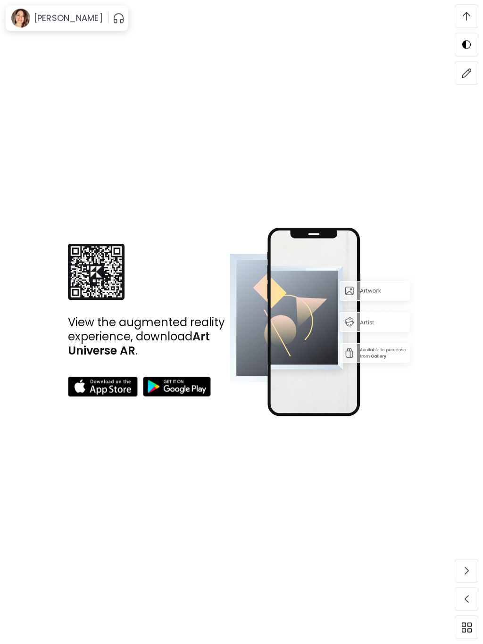
scroll to position [3382, 0]
click at [79, 453] on div "View the augmented reality experience, download Art Universe AR ." at bounding box center [242, 322] width 404 height 576
click at [78, 383] on img at bounding box center [103, 387] width 70 height 20
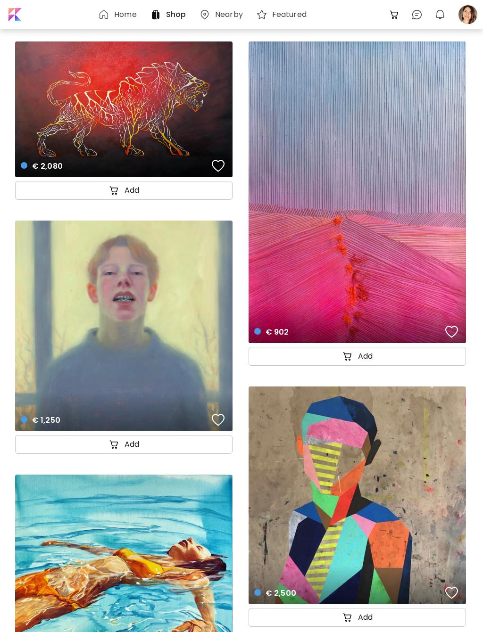
click at [63, 353] on div "€ 1,250 details" at bounding box center [123, 326] width 217 height 211
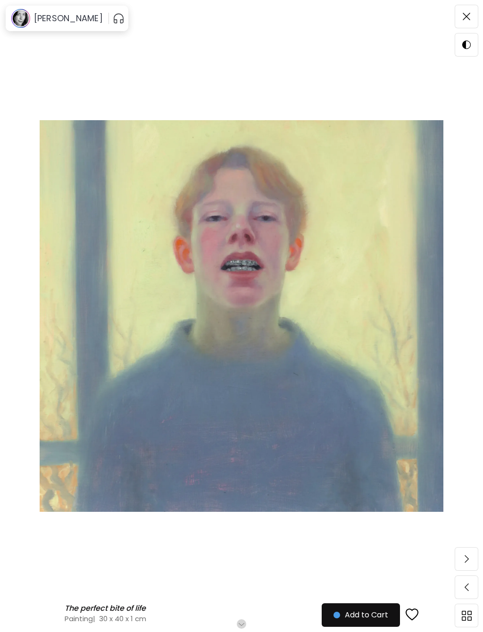
click at [462, 621] on img at bounding box center [467, 616] width 10 height 10
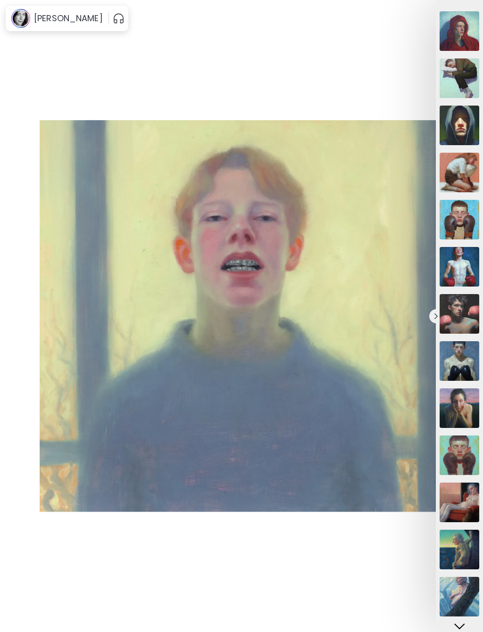
click at [454, 407] on img at bounding box center [459, 408] width 40 height 40
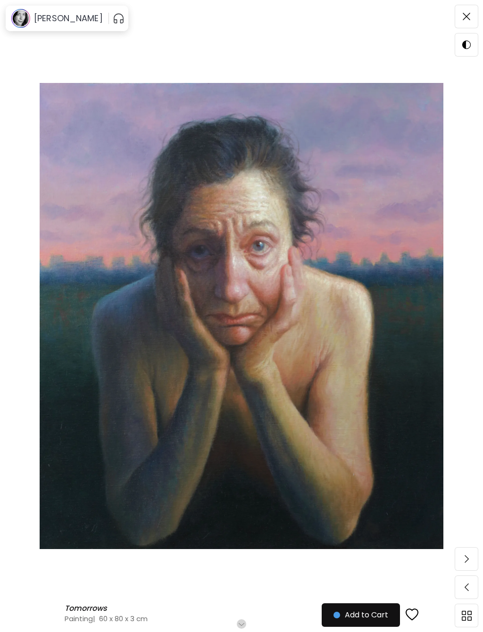
click at [468, 14] on img at bounding box center [466, 17] width 8 height 8
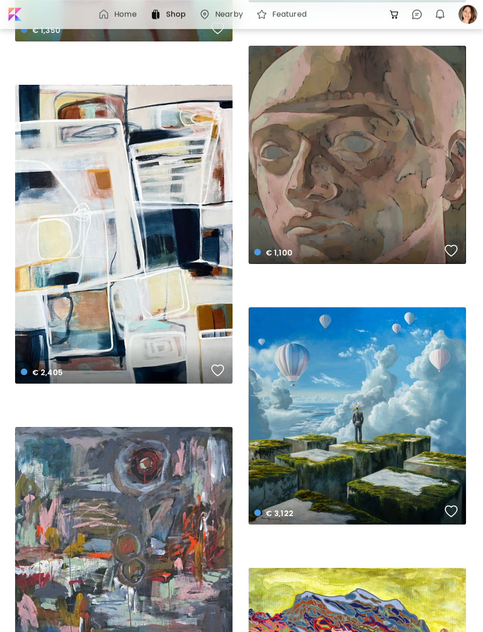
scroll to position [11581, 0]
click at [465, 14] on div at bounding box center [467, 14] width 21 height 21
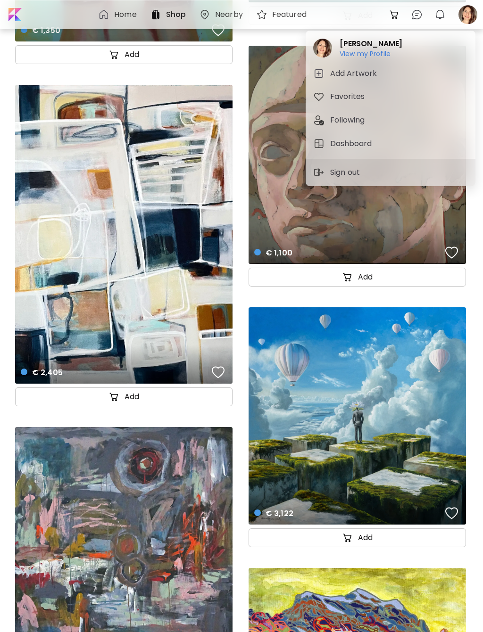
click at [319, 69] on img "button" at bounding box center [318, 73] width 11 height 11
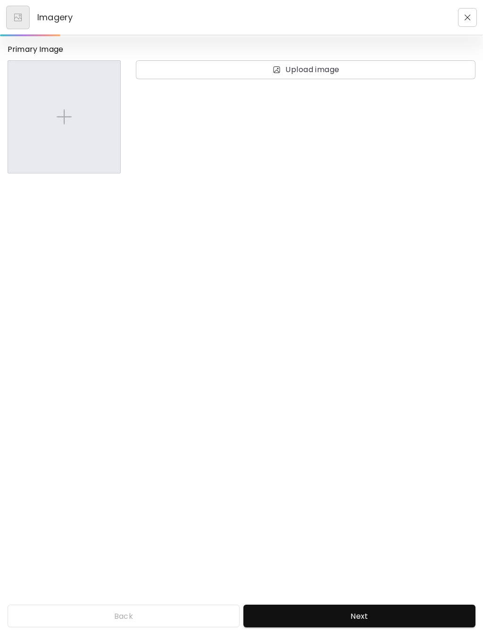
click at [467, 15] on img "button" at bounding box center [467, 18] width 6 height 6
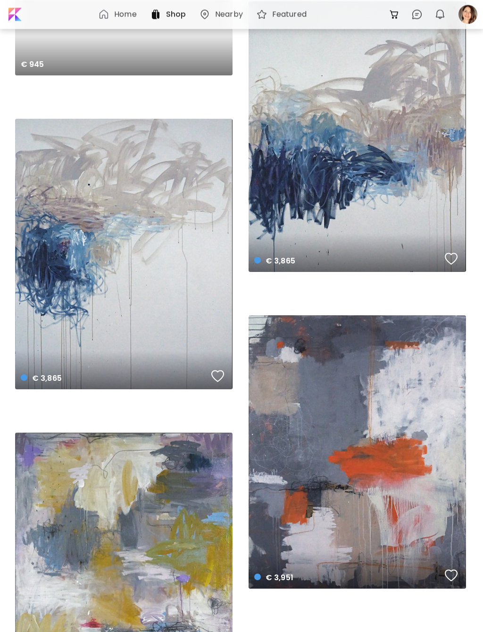
scroll to position [16218, 0]
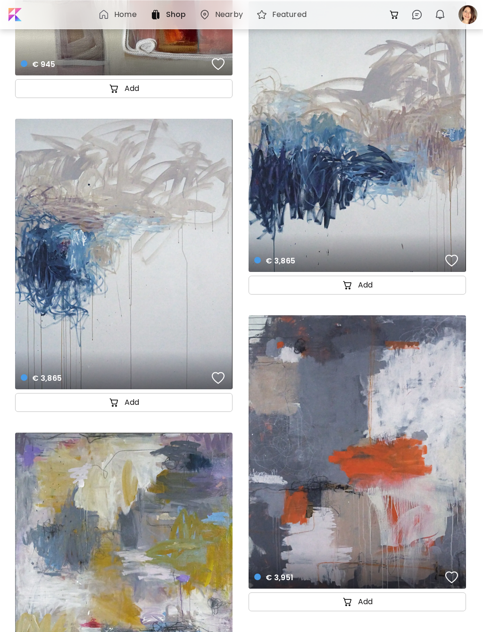
click at [136, 314] on div "€ 3,865 details" at bounding box center [123, 254] width 217 height 271
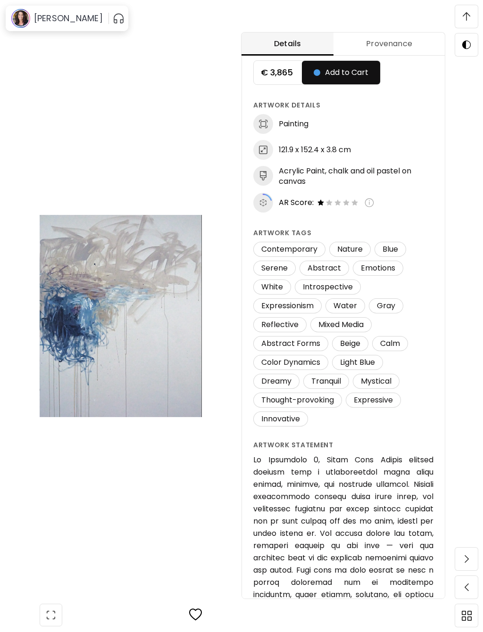
scroll to position [15, 0]
